Goal: Task Accomplishment & Management: Manage account settings

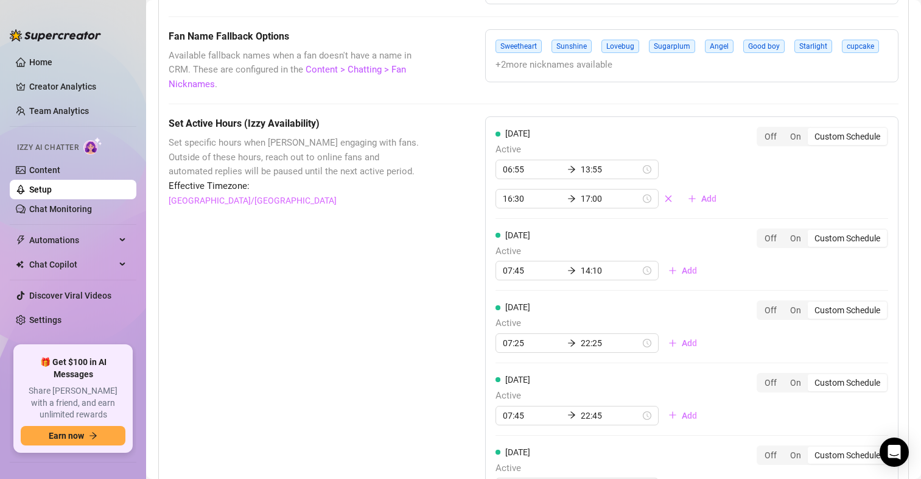
scroll to position [1164, 0]
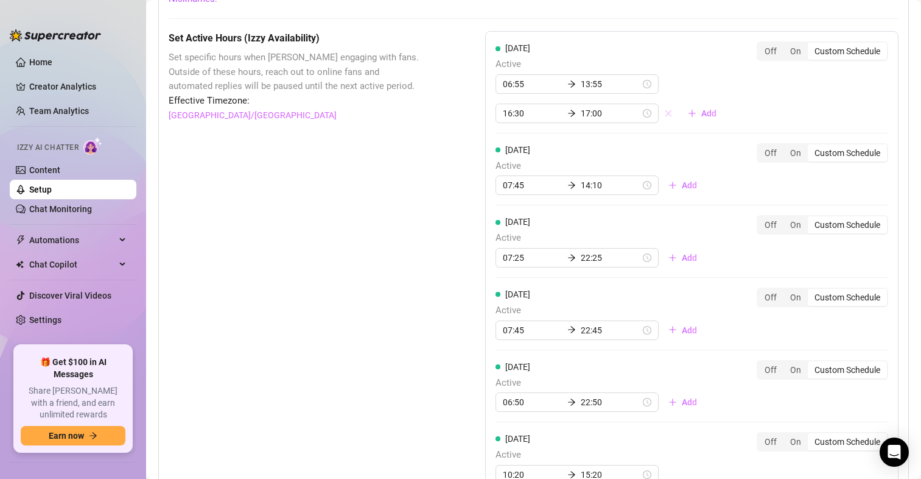
click at [665, 114] on icon "close" at bounding box center [668, 113] width 7 height 7
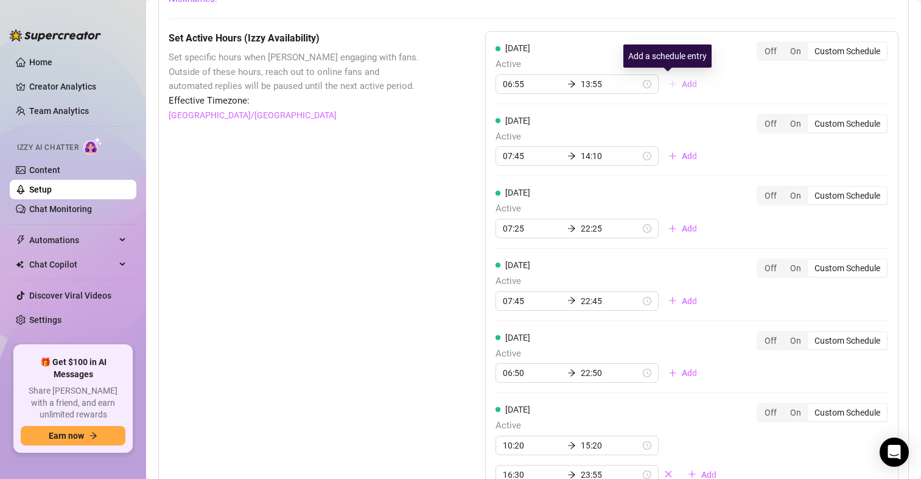
click at [682, 86] on span "Add" at bounding box center [689, 84] width 15 height 10
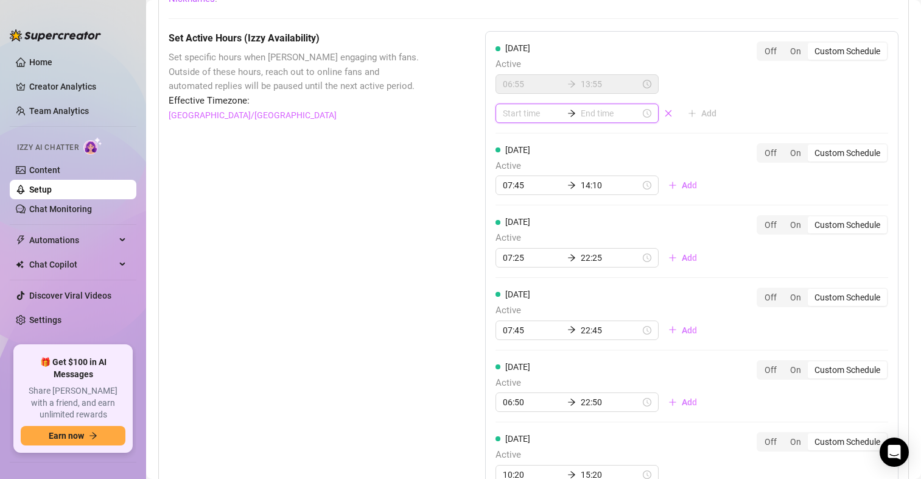
click at [510, 119] on input at bounding box center [533, 113] width 60 height 13
type input "02:00"
click at [511, 228] on div "17" at bounding box center [509, 227] width 29 height 17
click at [544, 195] on div "30" at bounding box center [543, 195] width 29 height 17
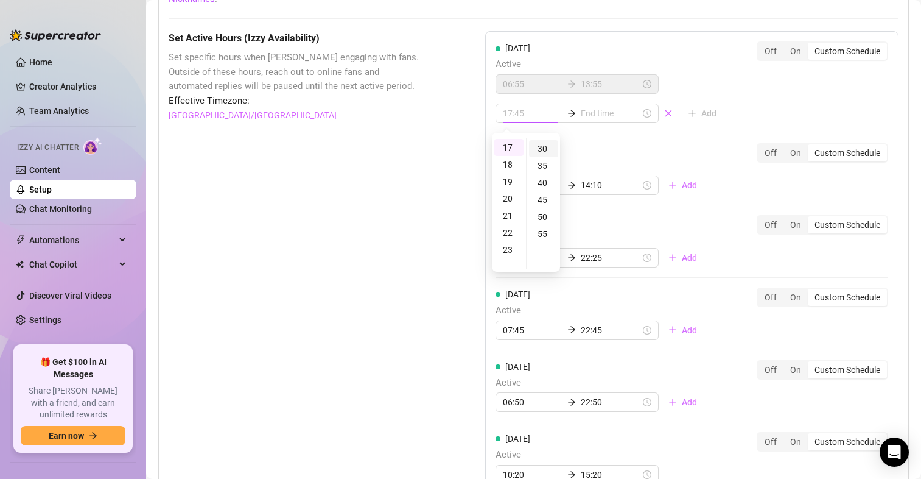
scroll to position [101, 0]
type input "17:30"
click at [593, 118] on input at bounding box center [611, 113] width 60 height 13
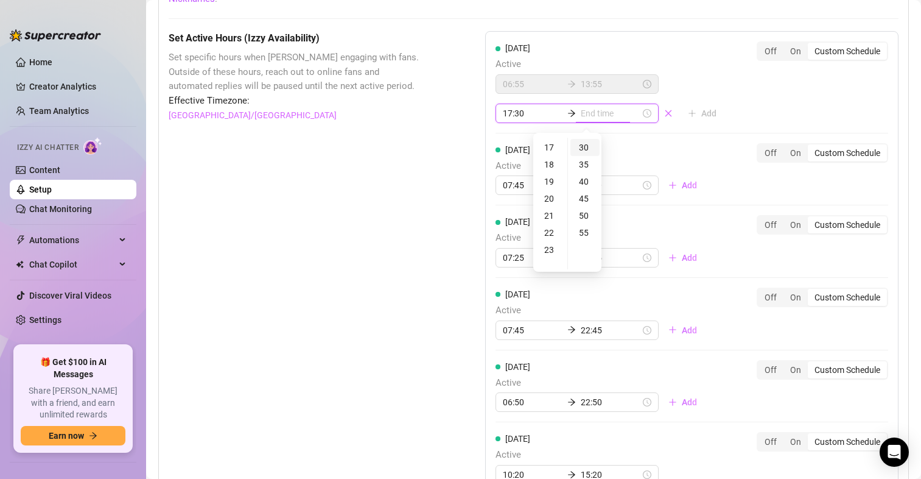
type input "17:30"
type input "20:30"
click at [552, 216] on div "18" at bounding box center [550, 214] width 29 height 17
type input "18:00"
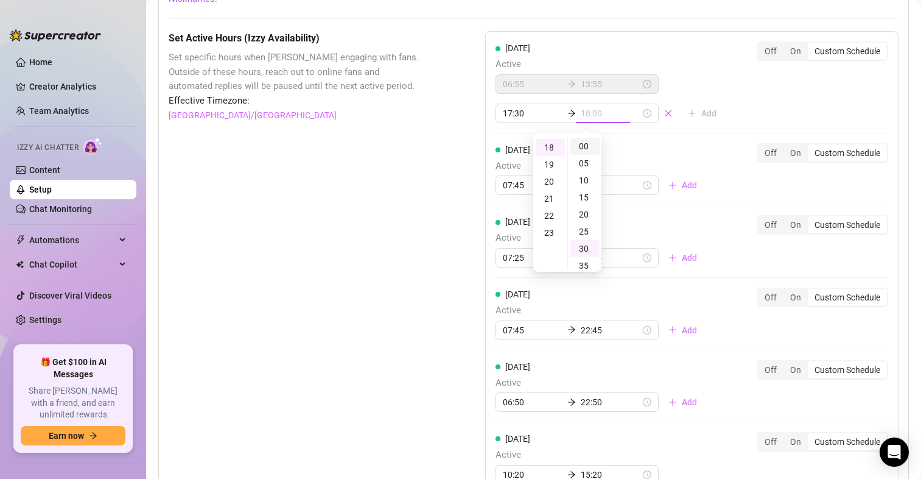
click at [590, 141] on div "00" at bounding box center [585, 146] width 29 height 17
click at [376, 153] on div "Set Active Hours (Izzy Availability) Set specific hours when Izzy engaging with…" at bounding box center [297, 357] width 256 height 653
